Goal: Task Accomplishment & Management: Manage account settings

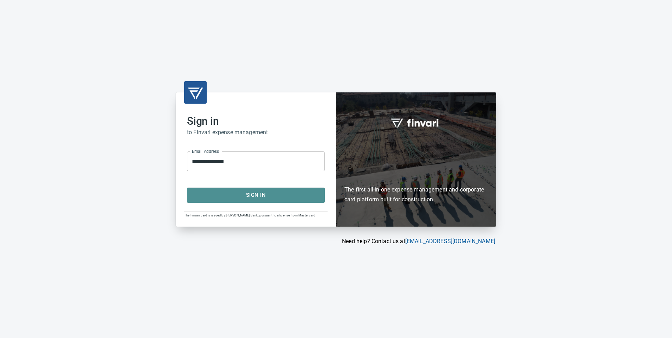
click at [256, 195] on span "Sign In" at bounding box center [256, 195] width 122 height 9
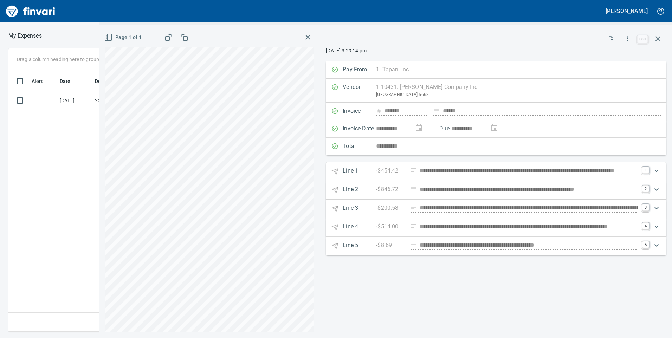
scroll to position [256, 474]
click at [382, 32] on div at bounding box center [481, 38] width 310 height 15
click at [532, 290] on div "**********" at bounding box center [496, 199] width 352 height 277
click at [659, 246] on icon "Expand" at bounding box center [657, 245] width 8 height 8
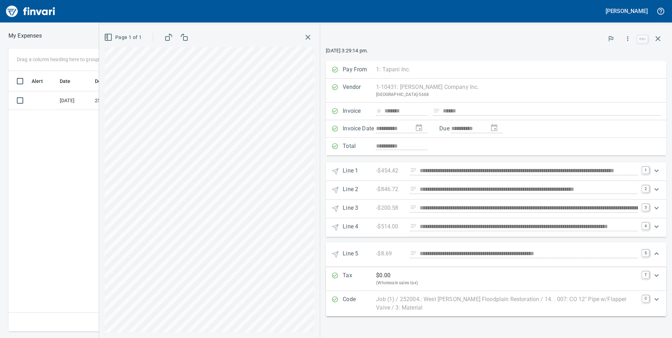
click at [658, 227] on icon "Expand" at bounding box center [657, 227] width 8 height 8
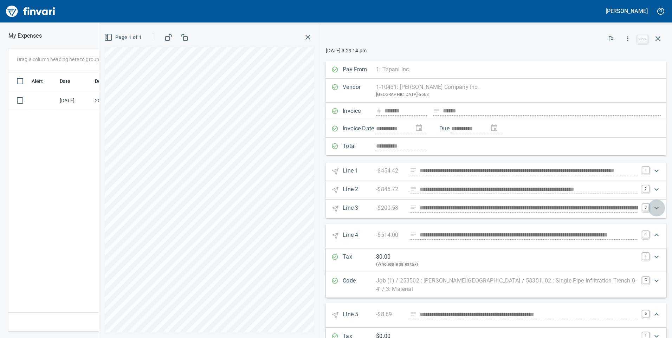
click at [653, 206] on icon "Expand" at bounding box center [657, 208] width 8 height 8
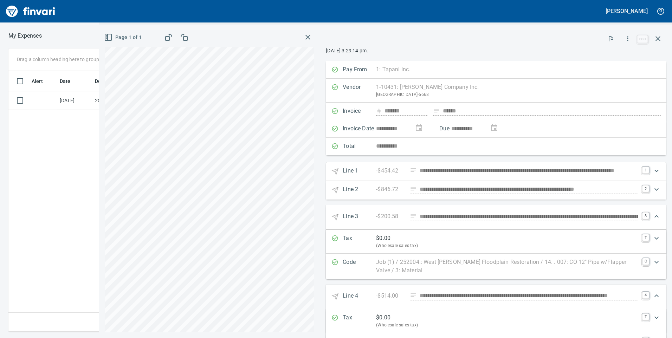
click at [655, 262] on icon "Expand" at bounding box center [657, 262] width 4 height 2
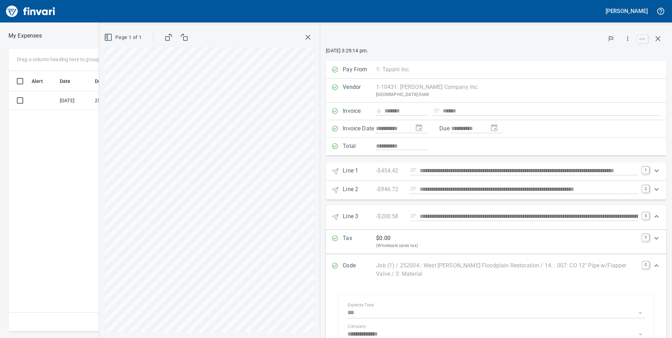
scroll to position [106, 0]
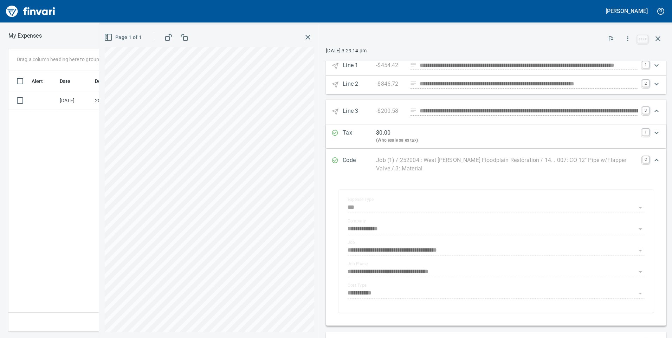
click at [652, 183] on div "**********" at bounding box center [497, 251] width 330 height 137
click at [659, 38] on icon "button" at bounding box center [658, 38] width 5 height 5
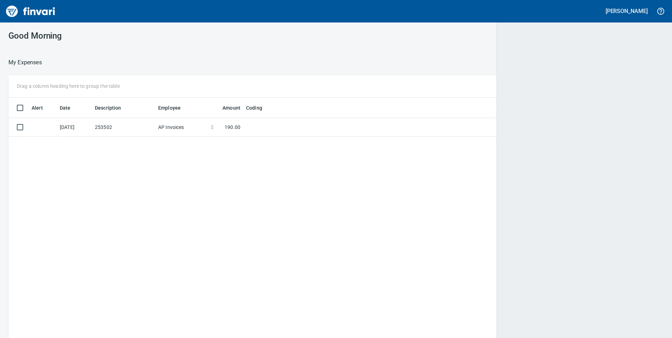
scroll to position [1, 1]
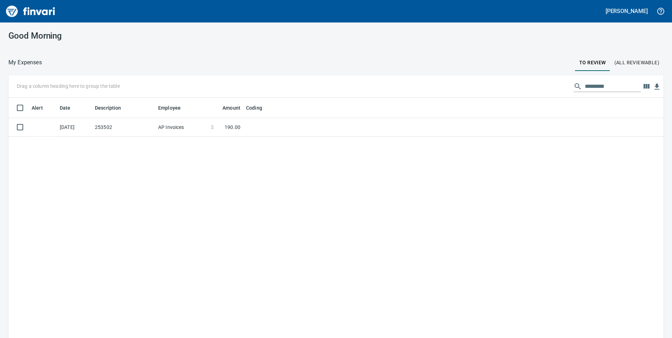
click at [130, 210] on div "Alert Date Description Employee Amount Coding [DATE] 253502 AP Invoices $ 190.0…" at bounding box center [336, 228] width 656 height 261
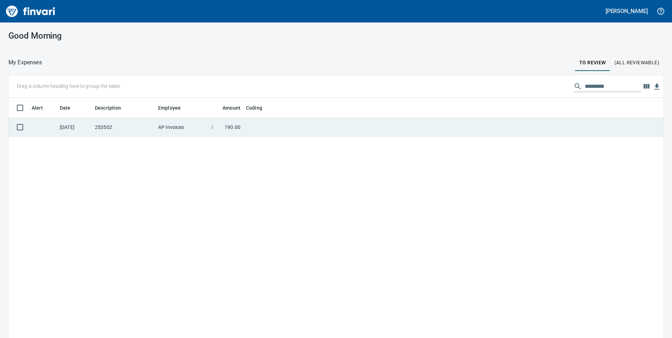
click at [87, 127] on td "[DATE]" at bounding box center [74, 127] width 35 height 19
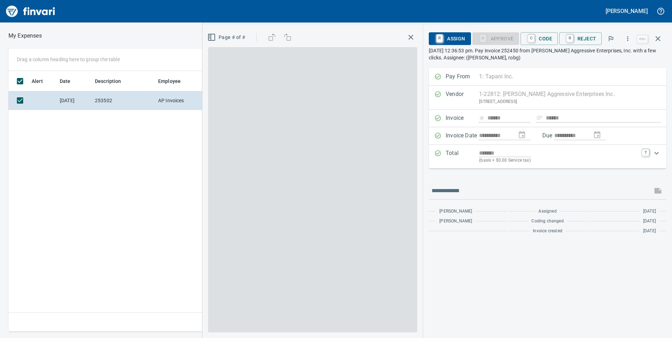
scroll to position [256, 474]
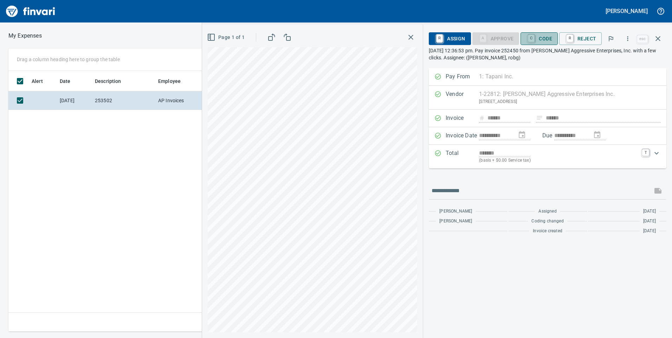
click at [545, 40] on span "C Code" at bounding box center [540, 39] width 26 height 12
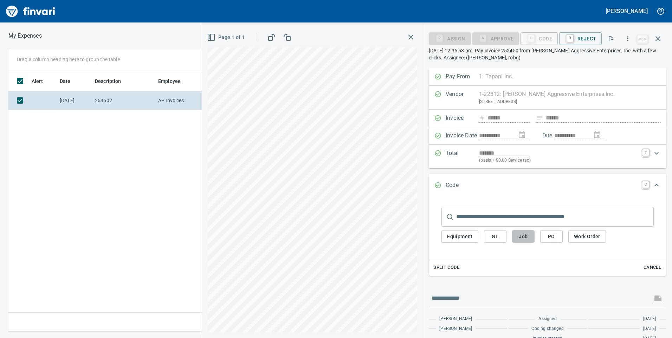
click at [527, 235] on span "Job" at bounding box center [523, 236] width 11 height 9
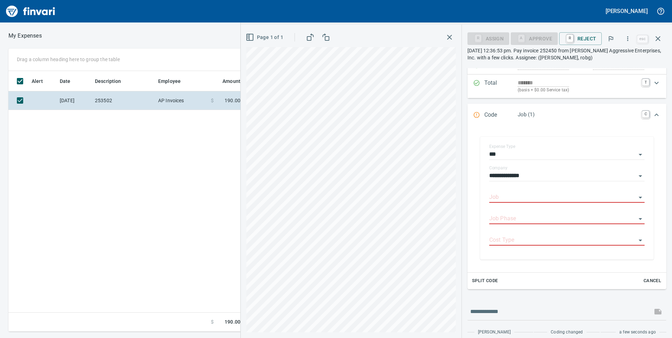
scroll to position [96, 0]
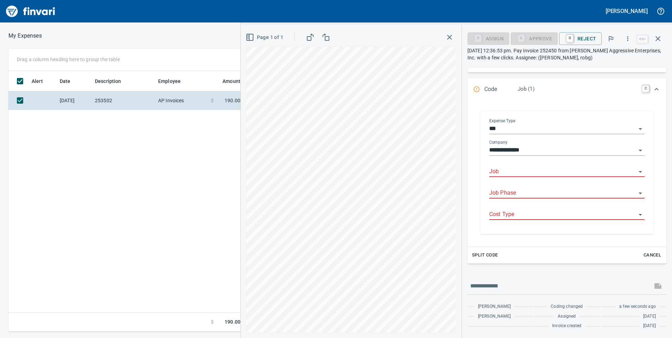
click at [537, 171] on input "Job" at bounding box center [563, 172] width 147 height 10
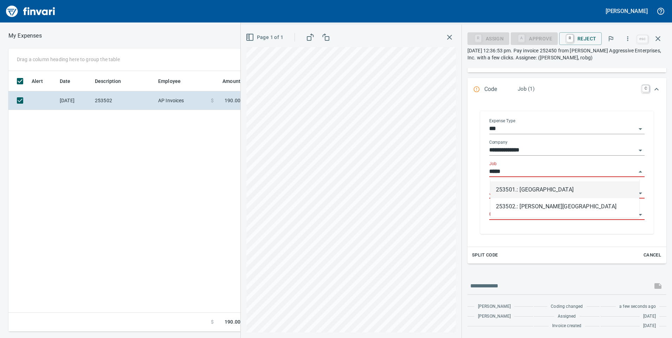
scroll to position [256, 474]
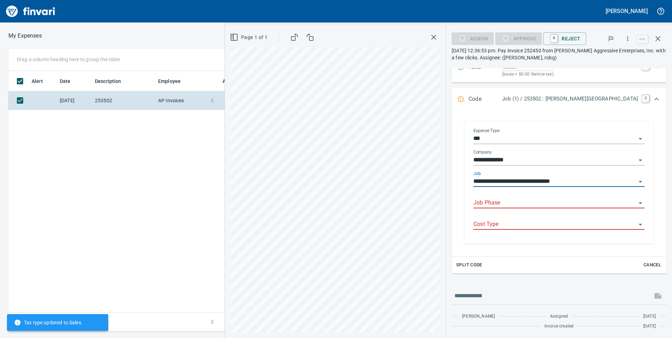
type input "**********"
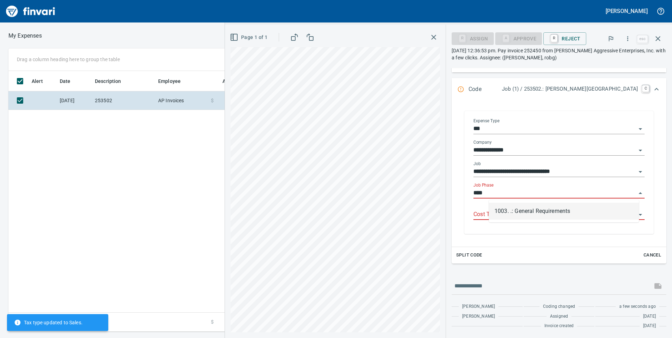
type input "**********"
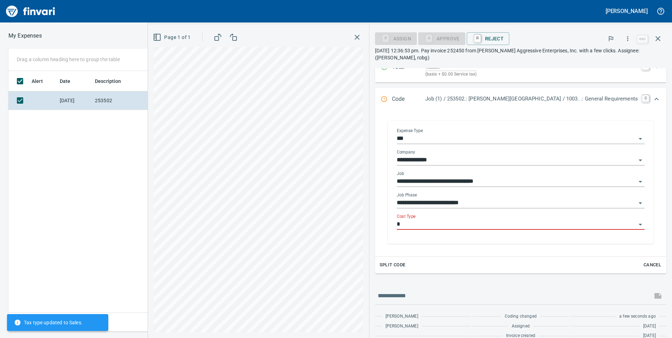
type input "*"
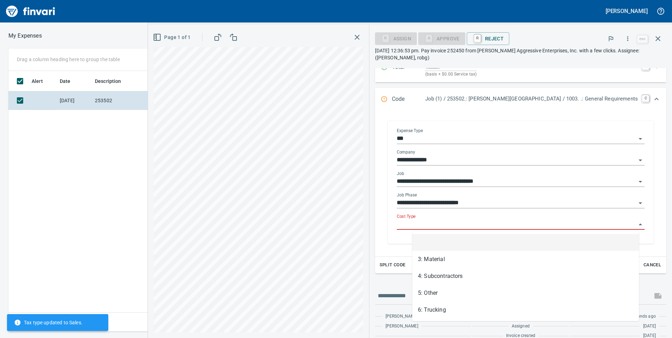
click at [441, 224] on input "Cost Type" at bounding box center [517, 225] width 240 height 10
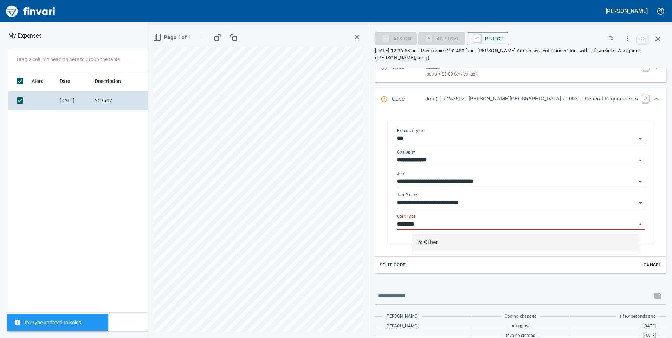
type input "********"
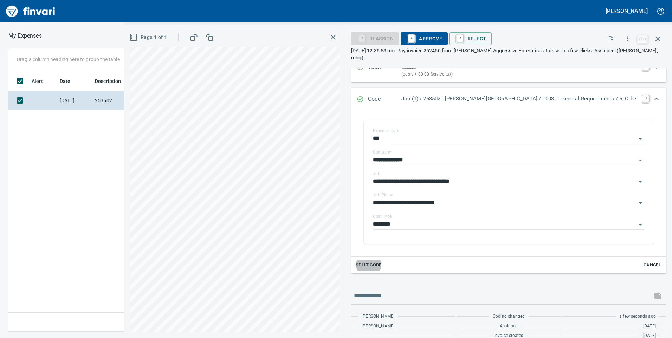
click at [442, 39] on span "A Approve" at bounding box center [425, 39] width 36 height 12
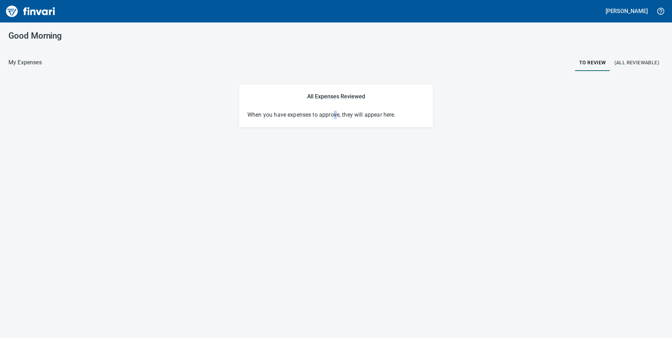
drag, startPoint x: 335, startPoint y: 211, endPoint x: 330, endPoint y: 204, distance: 8.5
click at [333, 210] on div "Good Morning My Expenses To Review (All Reviewable) All Expenses Reviewed When …" at bounding box center [336, 181] width 672 height 316
